Goal: Task Accomplishment & Management: Use online tool/utility

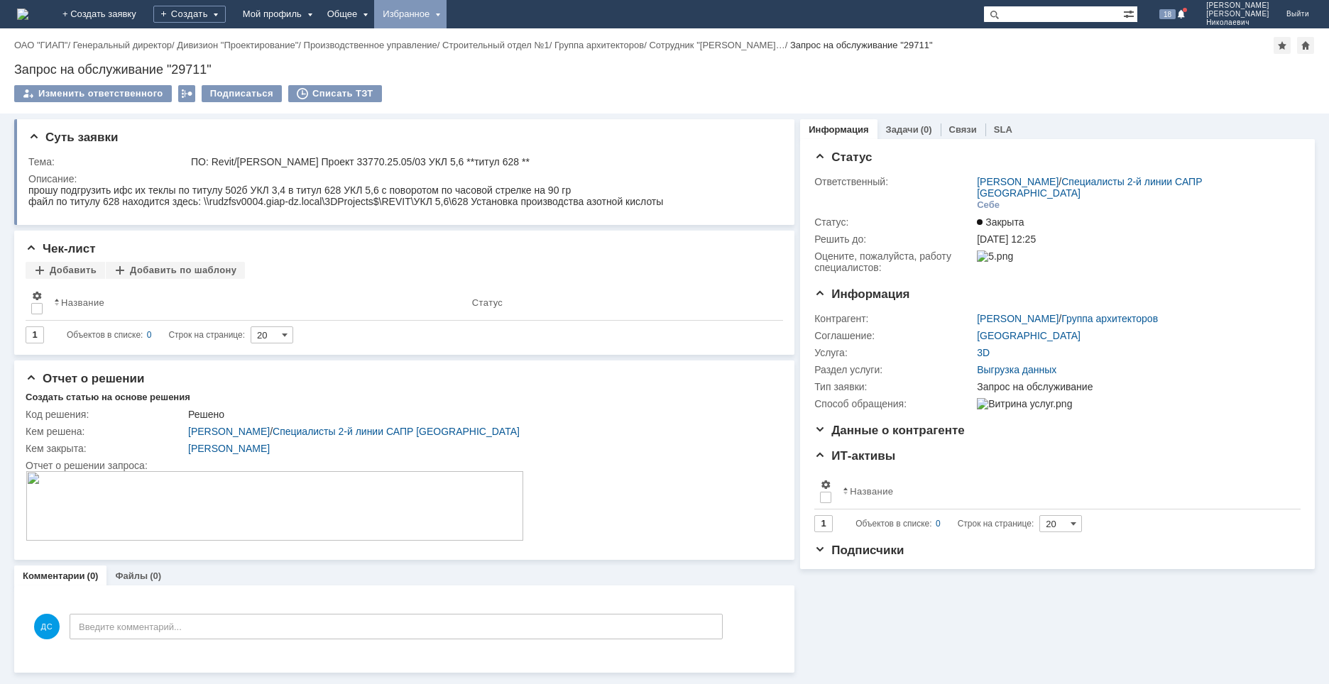
click at [447, 13] on div "Избранное" at bounding box center [410, 14] width 72 height 28
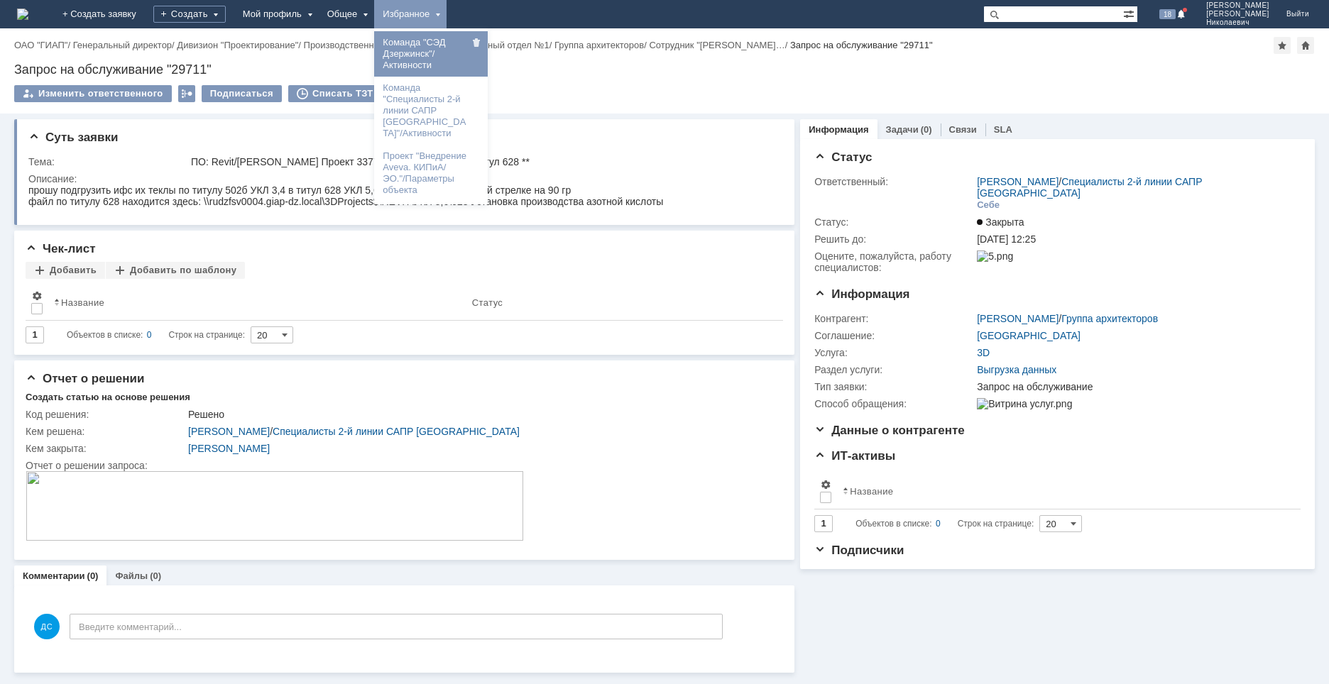
click at [485, 45] on link "Команда "СЭД Дзержинск"/Активности" at bounding box center [431, 54] width 108 height 40
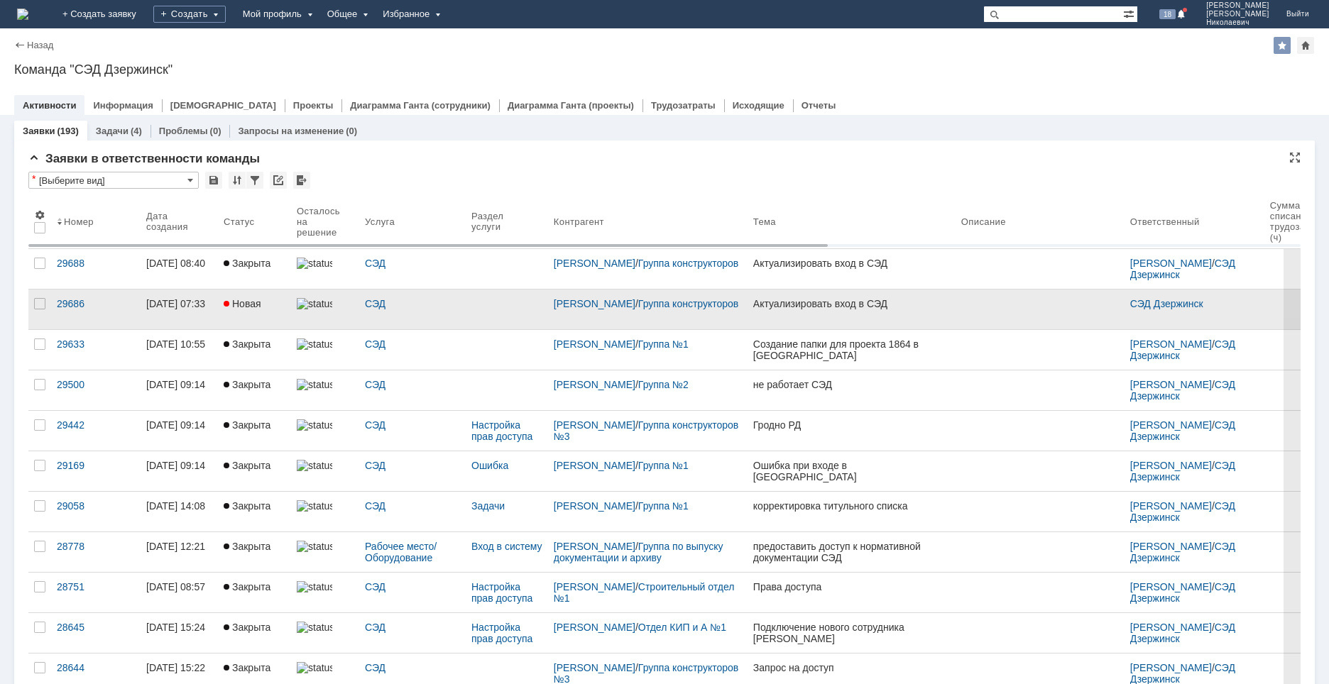
click at [469, 306] on div at bounding box center [507, 310] width 82 height 40
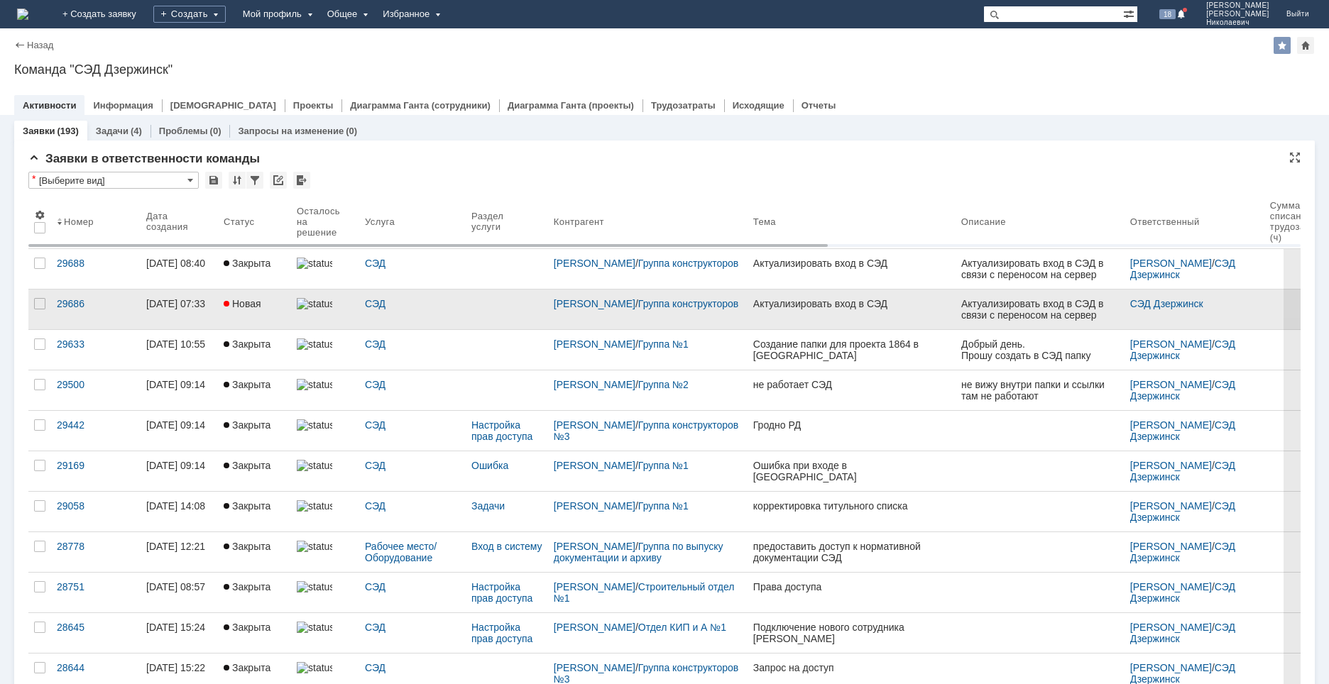
click at [193, 307] on div "[DATE] 07:33" at bounding box center [175, 303] width 59 height 11
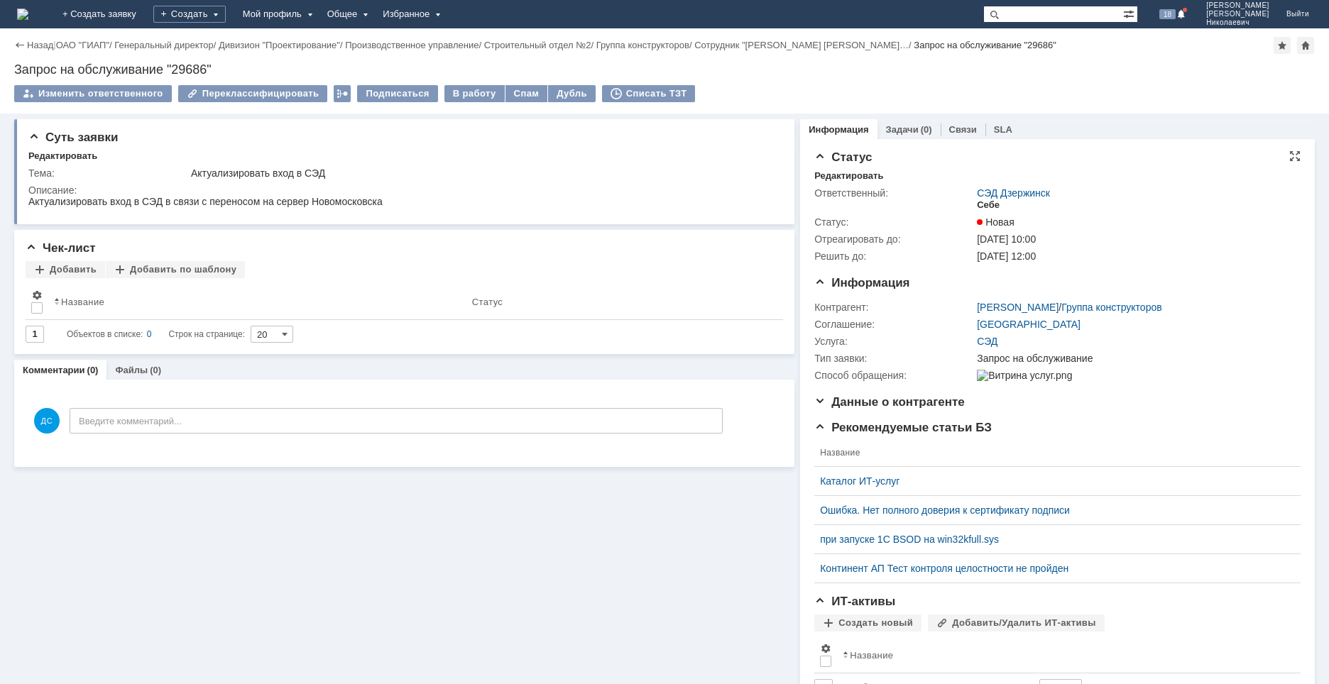
click at [978, 204] on div "Себе" at bounding box center [988, 205] width 23 height 11
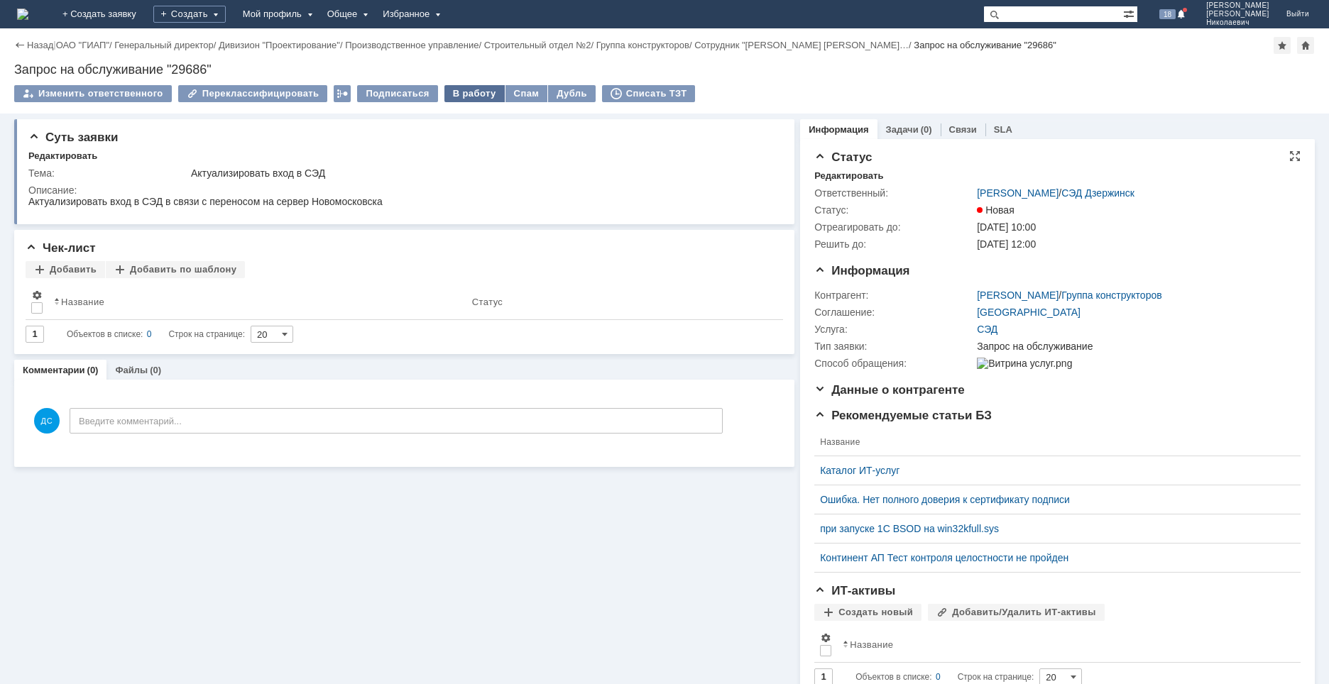
click at [456, 97] on div "В работу" at bounding box center [474, 93] width 60 height 17
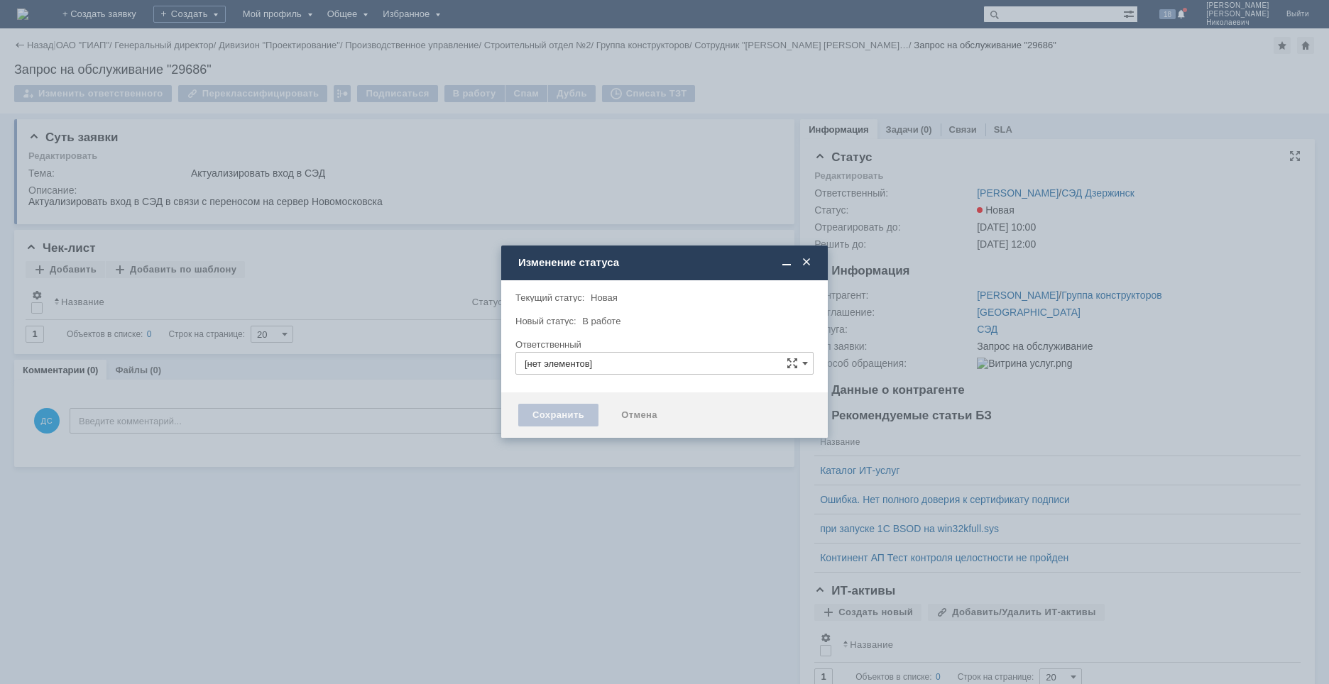
type input "[PERSON_NAME]"
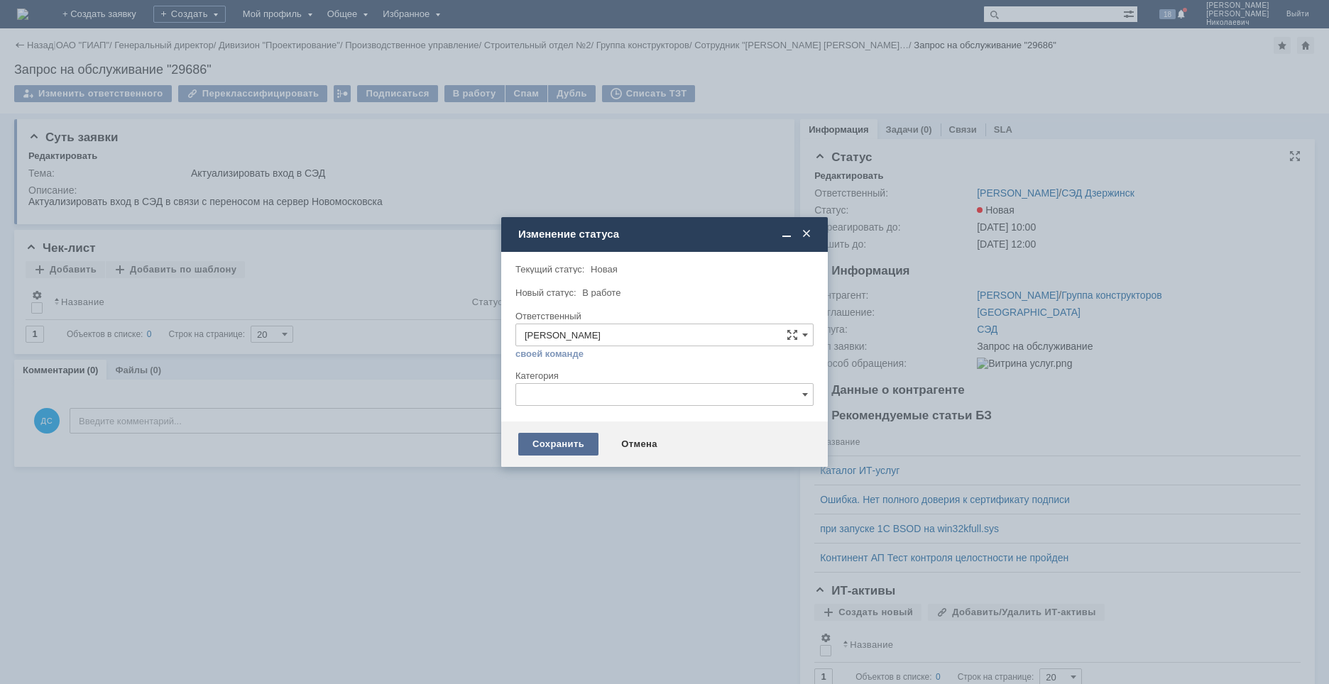
click at [541, 435] on div "Сохранить" at bounding box center [558, 444] width 80 height 23
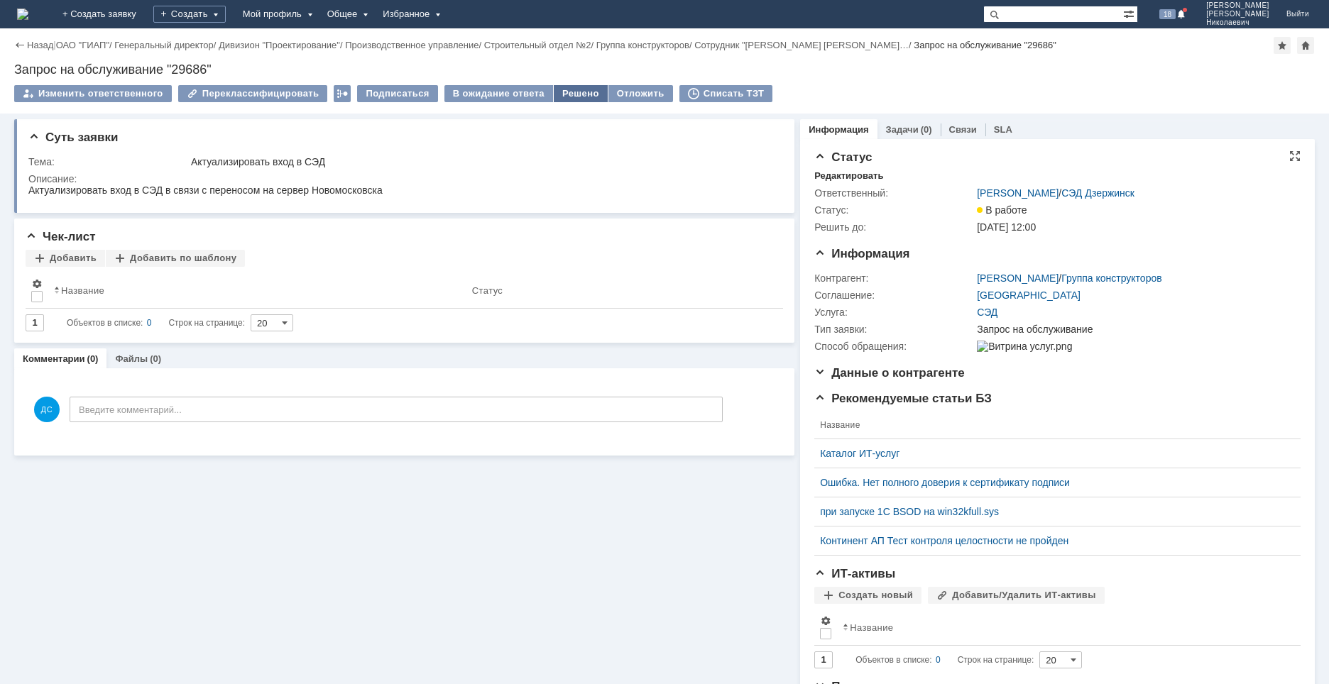
click at [569, 92] on div "Решено" at bounding box center [581, 93] width 54 height 17
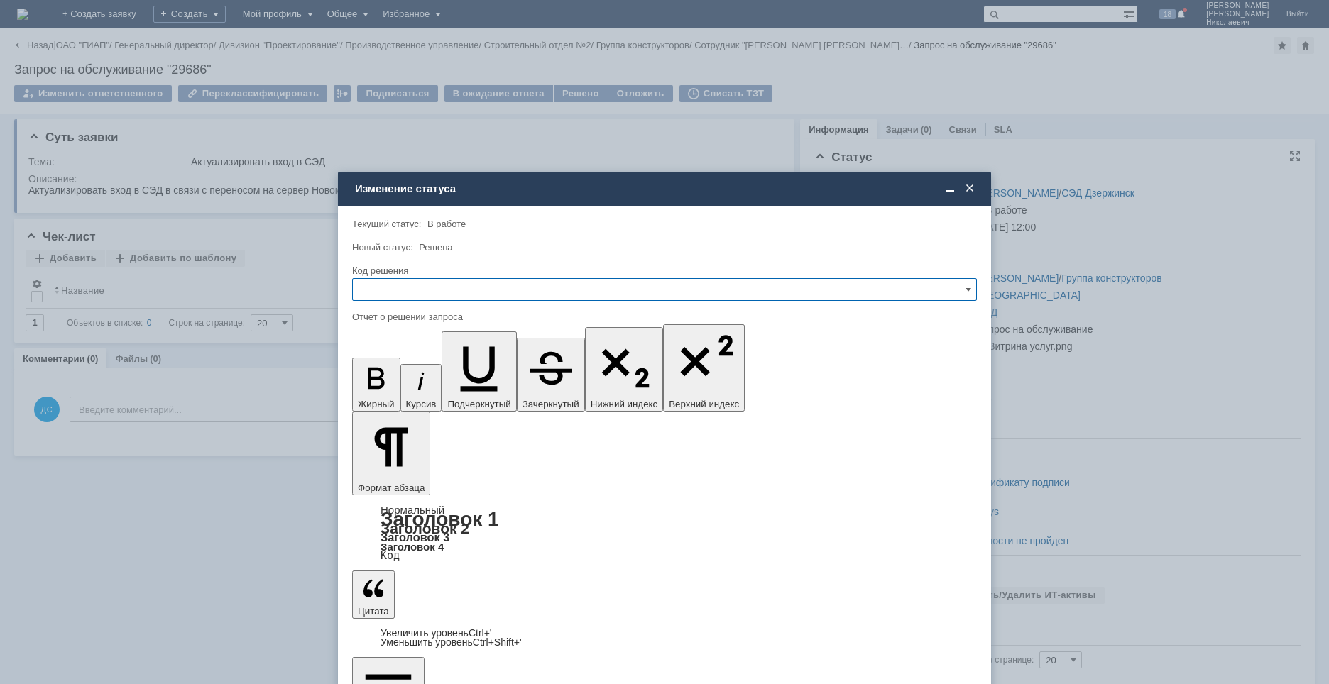
click at [407, 285] on input "text" at bounding box center [664, 289] width 625 height 23
click at [396, 380] on div "Решено" at bounding box center [664, 386] width 623 height 23
type input "Решено"
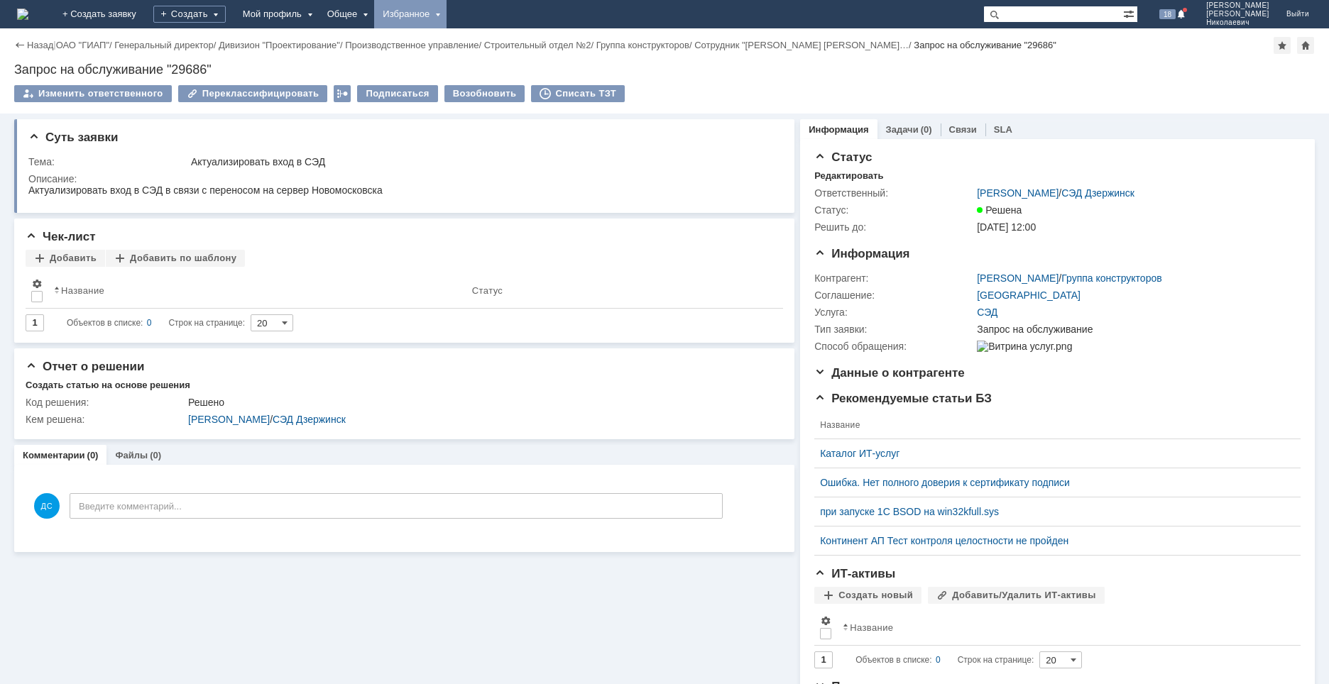
click at [447, 5] on div "Избранное" at bounding box center [410, 14] width 72 height 28
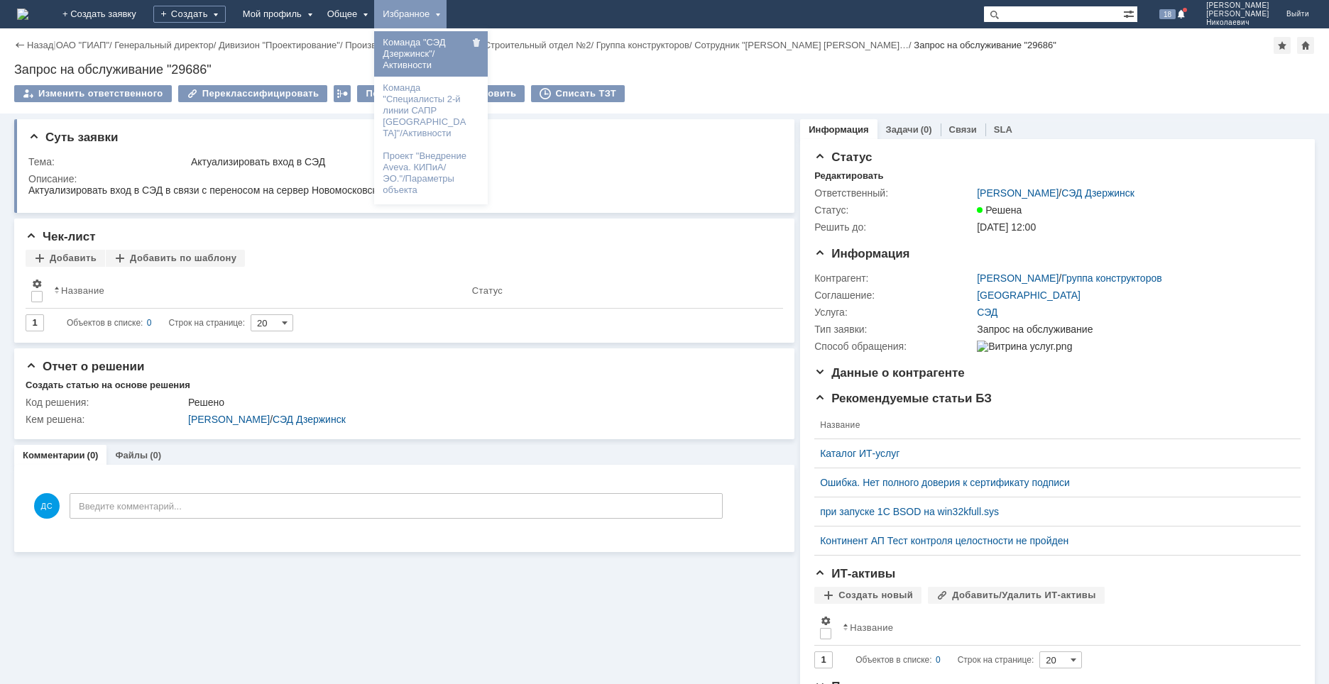
click at [485, 65] on link "Команда "СЭД Дзержинск"/Активности" at bounding box center [431, 54] width 108 height 40
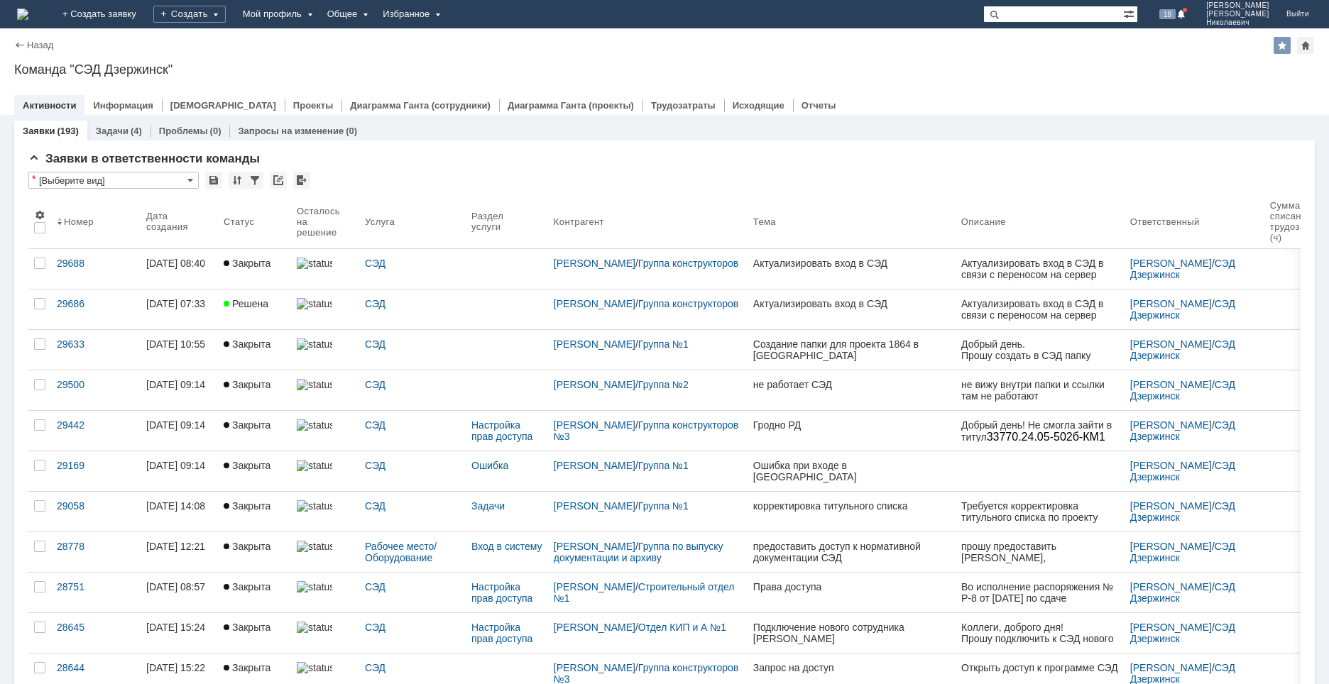
click at [447, 18] on div "Избранное" at bounding box center [410, 14] width 72 height 28
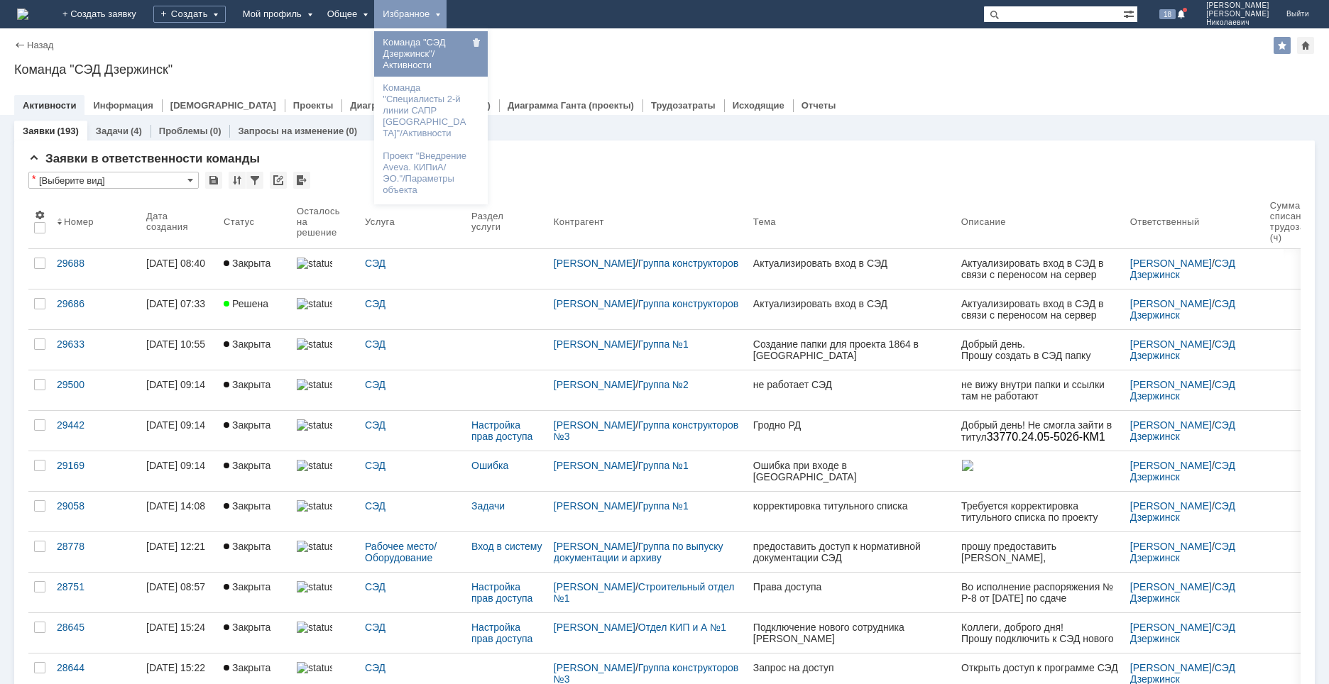
click at [471, 109] on link "Команда "Специалисты 2-й линии САПР [GEOGRAPHIC_DATA]"/Активности" at bounding box center [431, 111] width 108 height 62
